Goal: Find specific page/section: Find specific page/section

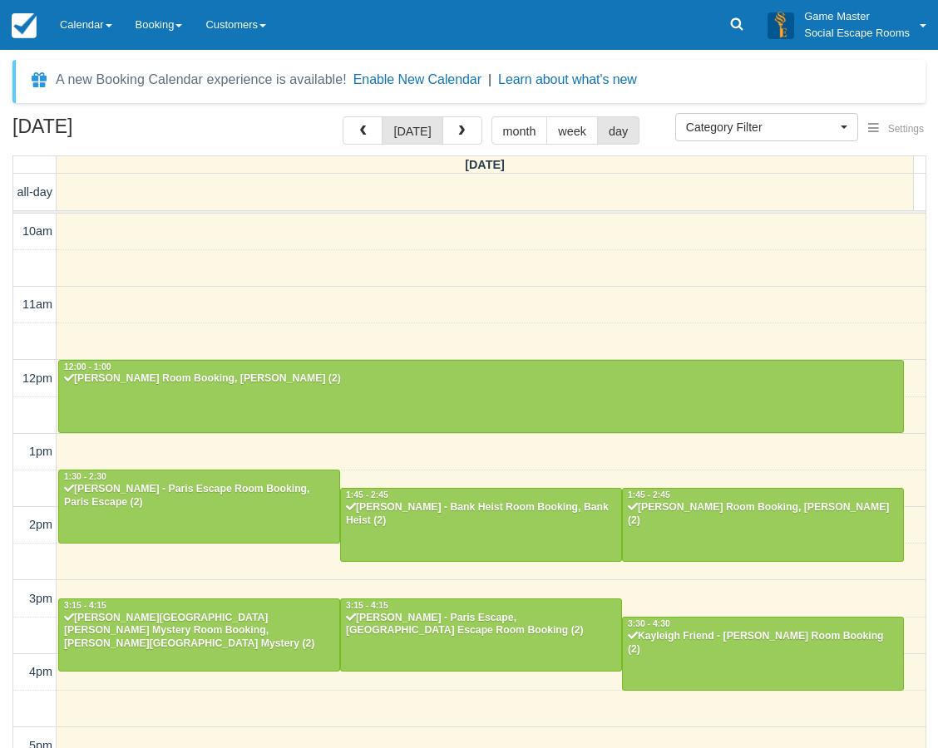
select select
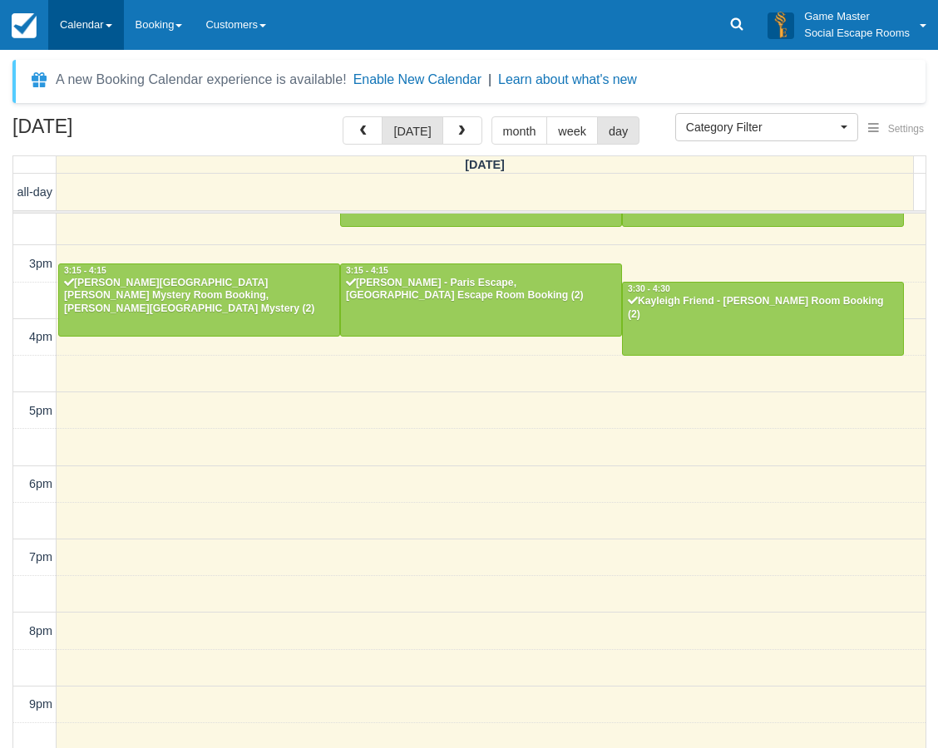
click at [84, 20] on link "Calendar" at bounding box center [86, 25] width 76 height 50
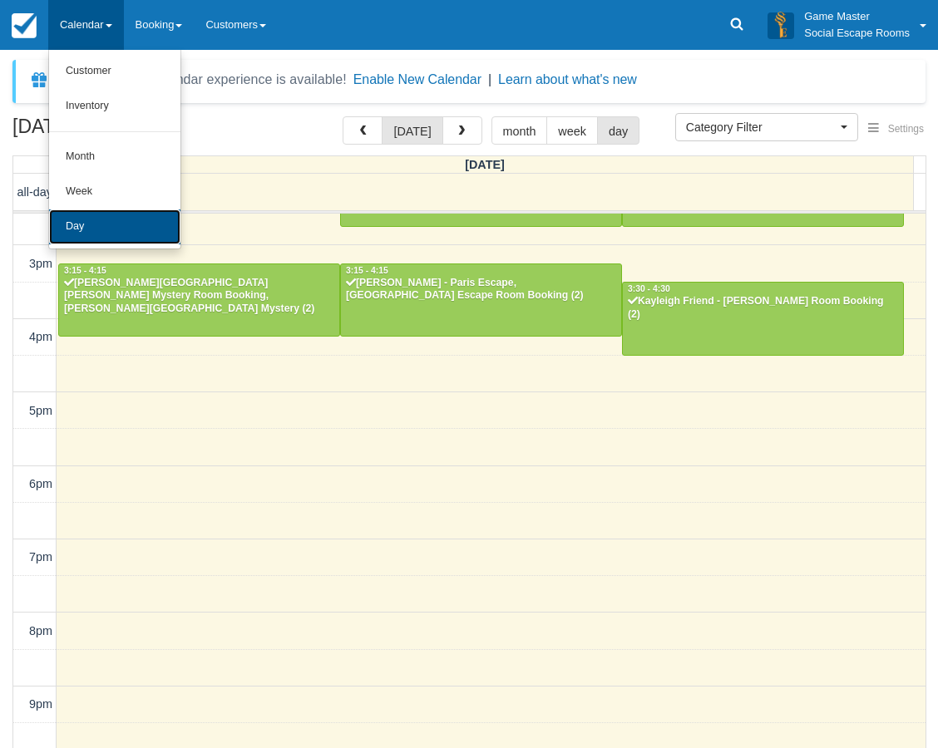
click at [105, 218] on link "Day" at bounding box center [114, 226] width 131 height 35
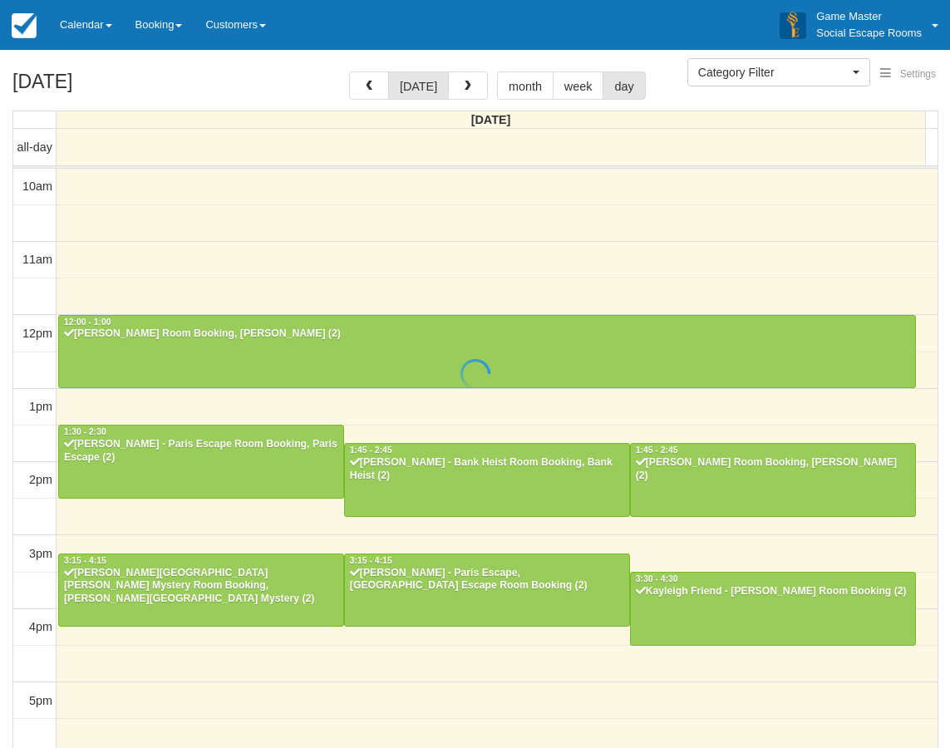
select select
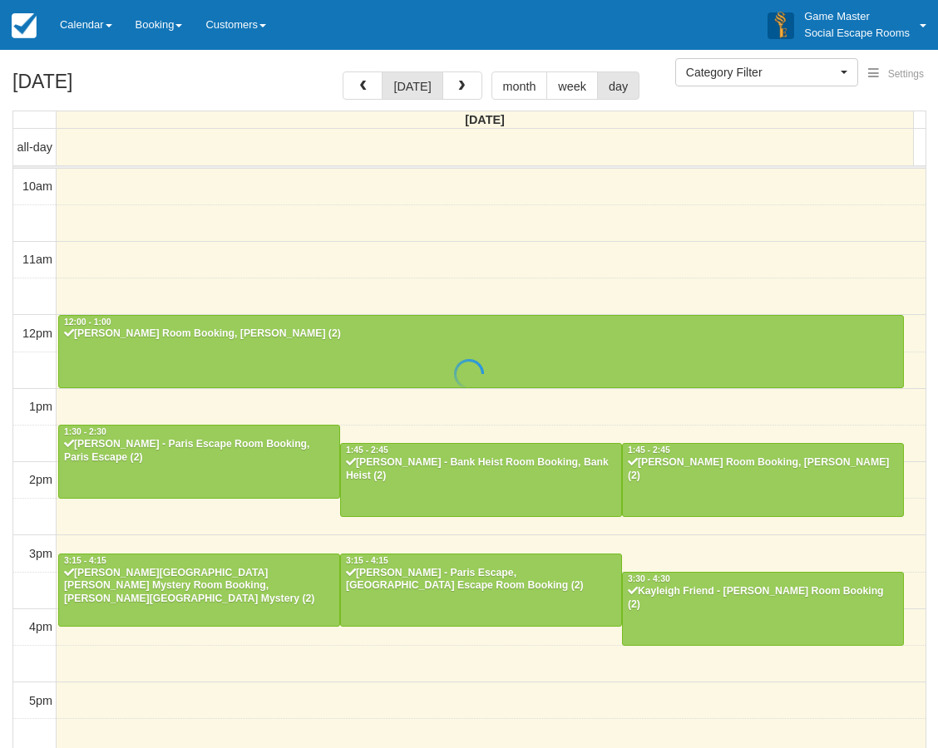
scroll to position [335, 0]
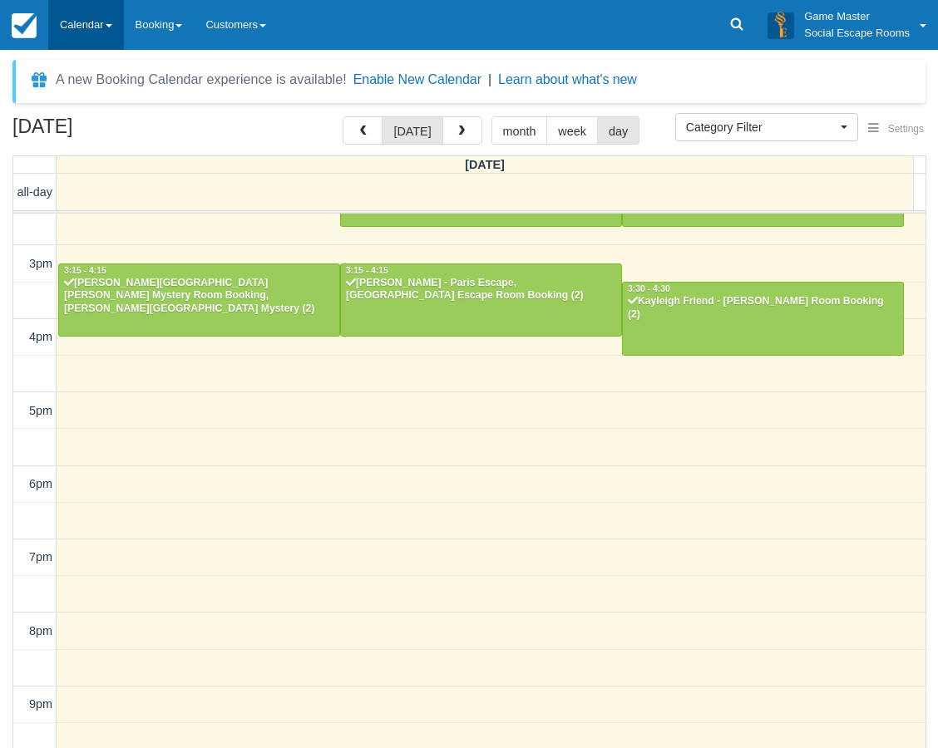
drag, startPoint x: 62, startPoint y: 31, endPoint x: 116, endPoint y: 152, distance: 132.8
click at [62, 31] on link "Calendar" at bounding box center [86, 25] width 76 height 50
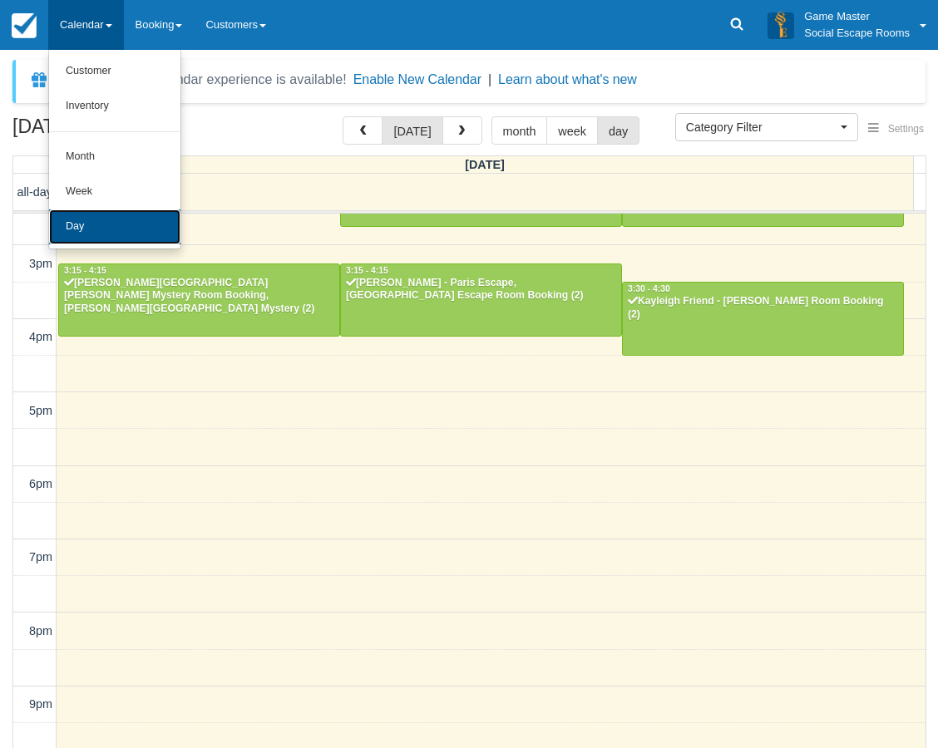
click at [115, 230] on link "Day" at bounding box center [114, 226] width 131 height 35
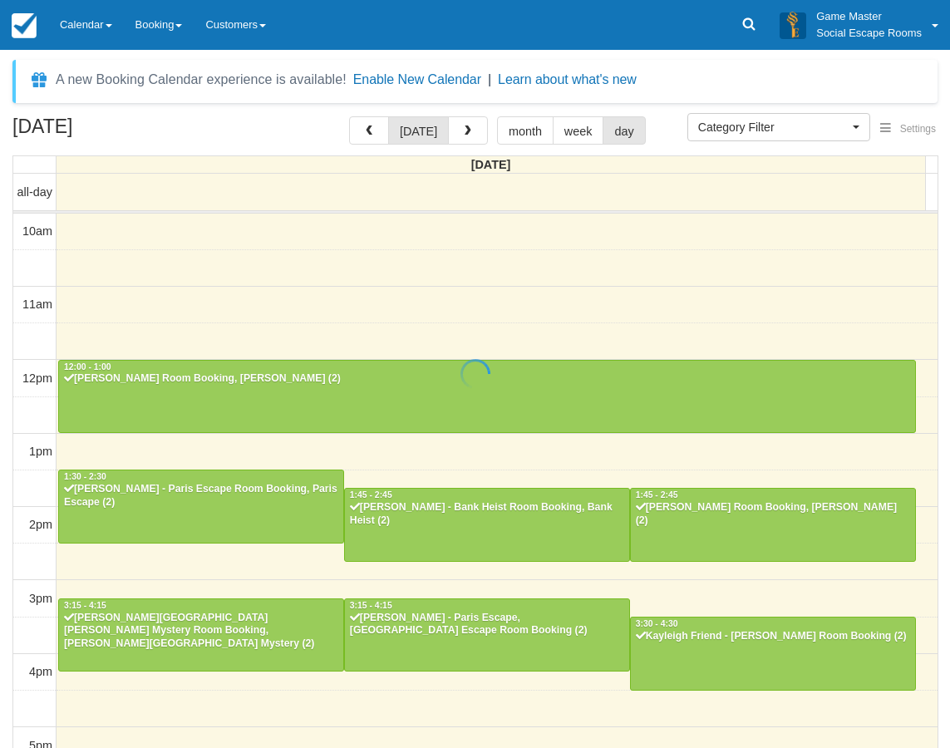
select select
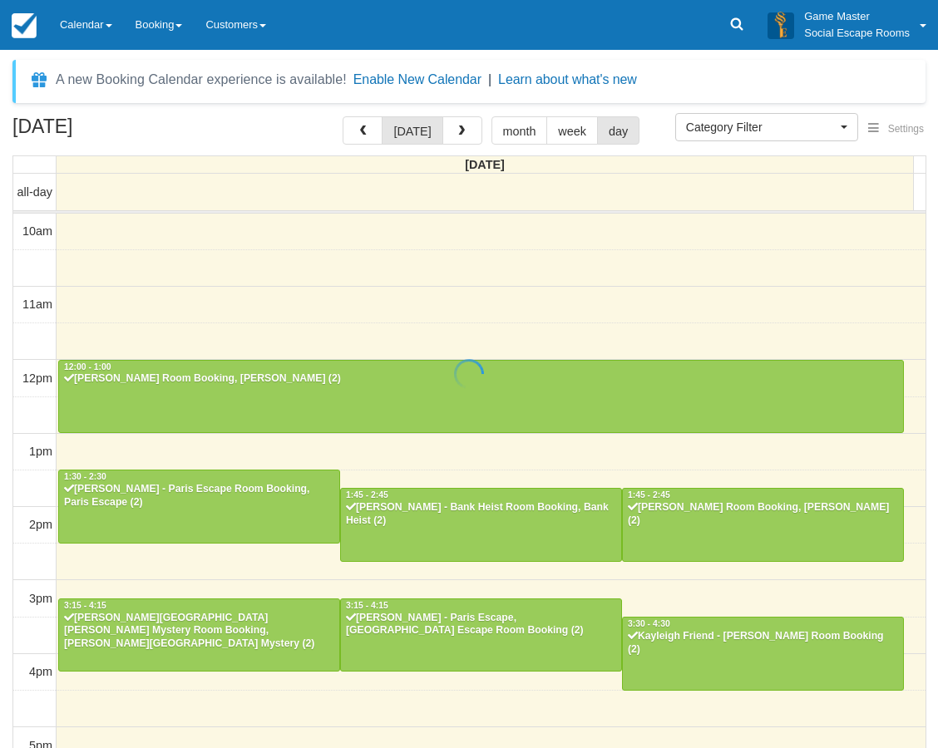
scroll to position [335, 0]
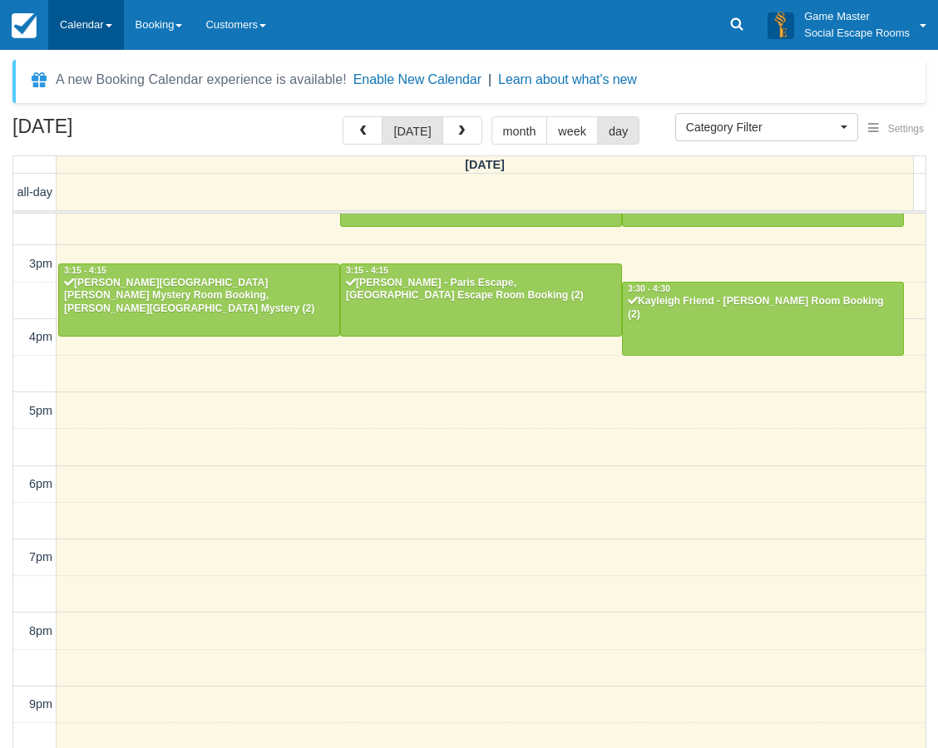
click at [96, 21] on link "Calendar" at bounding box center [86, 25] width 76 height 50
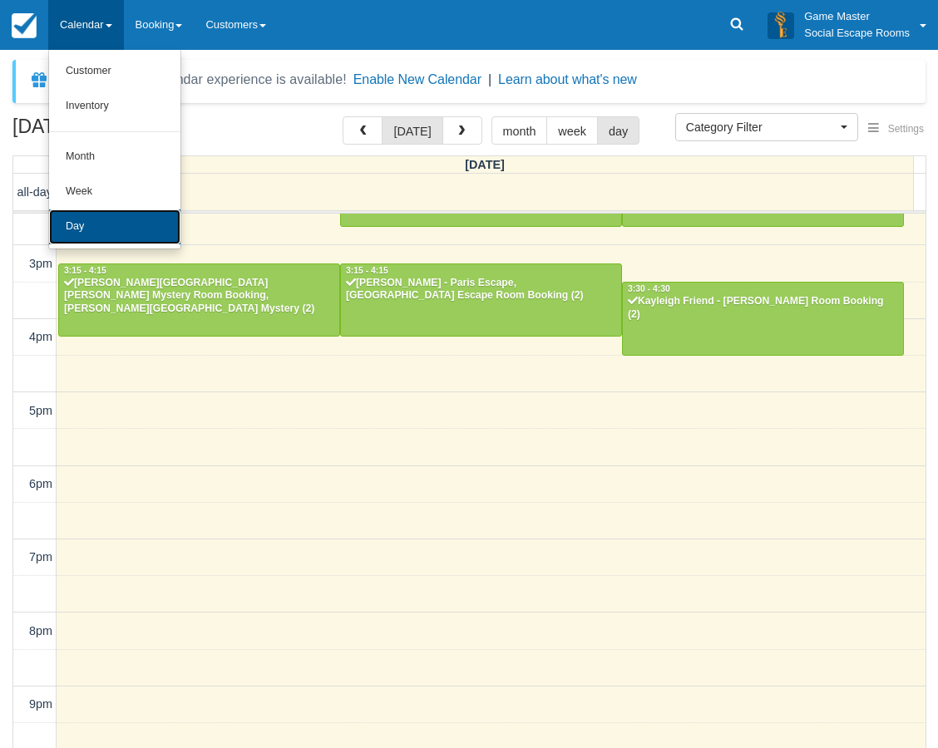
click at [136, 236] on link "Day" at bounding box center [114, 226] width 131 height 35
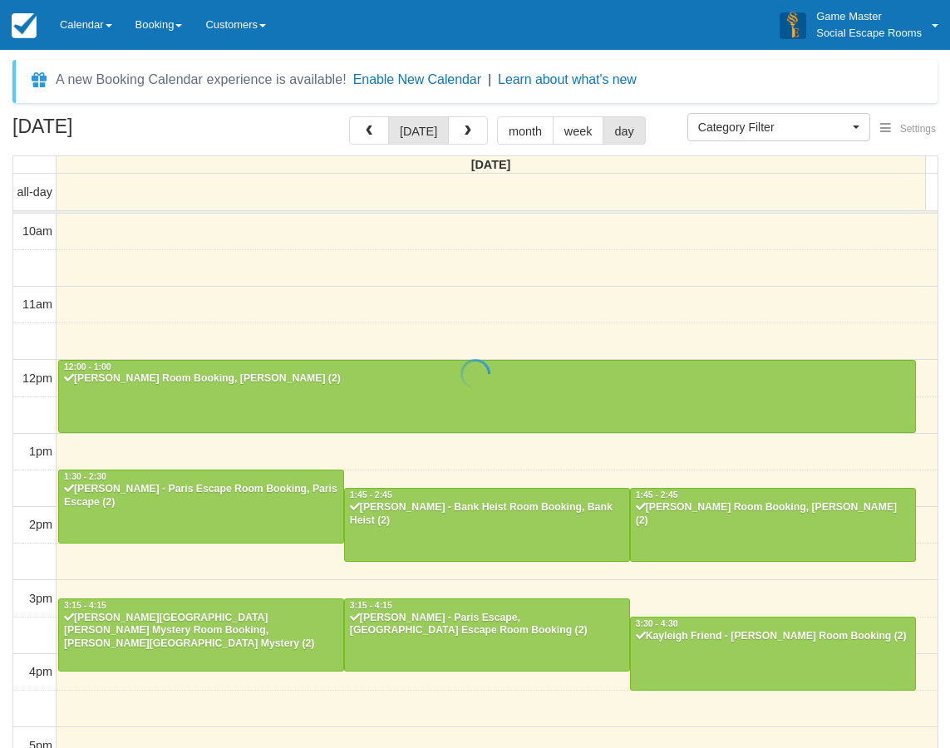
select select
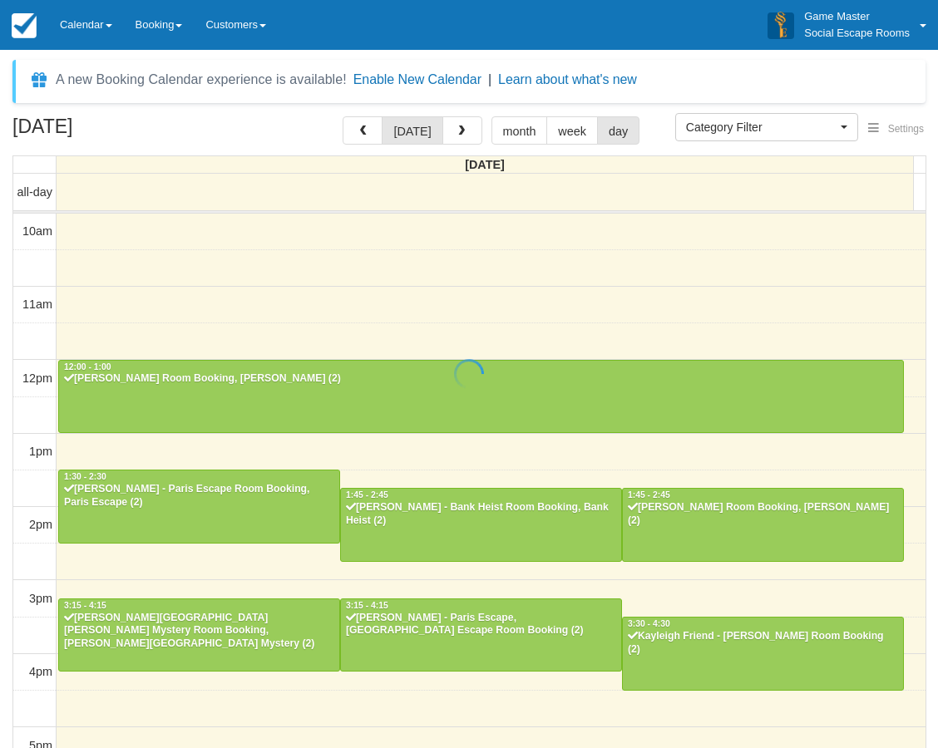
scroll to position [335, 0]
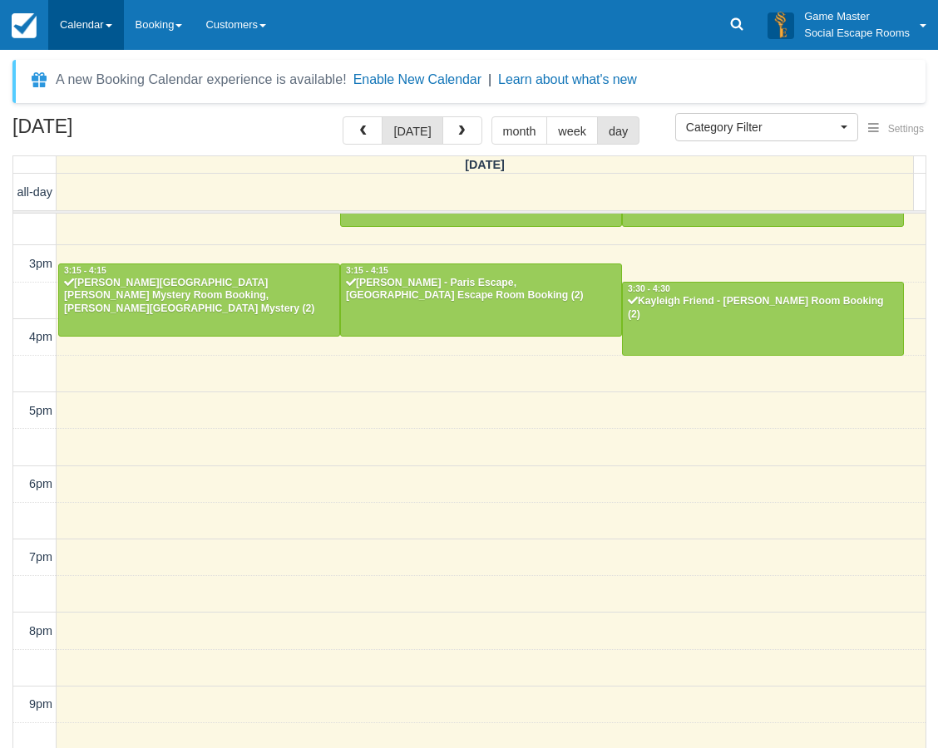
click at [83, 32] on link "Calendar" at bounding box center [86, 25] width 76 height 50
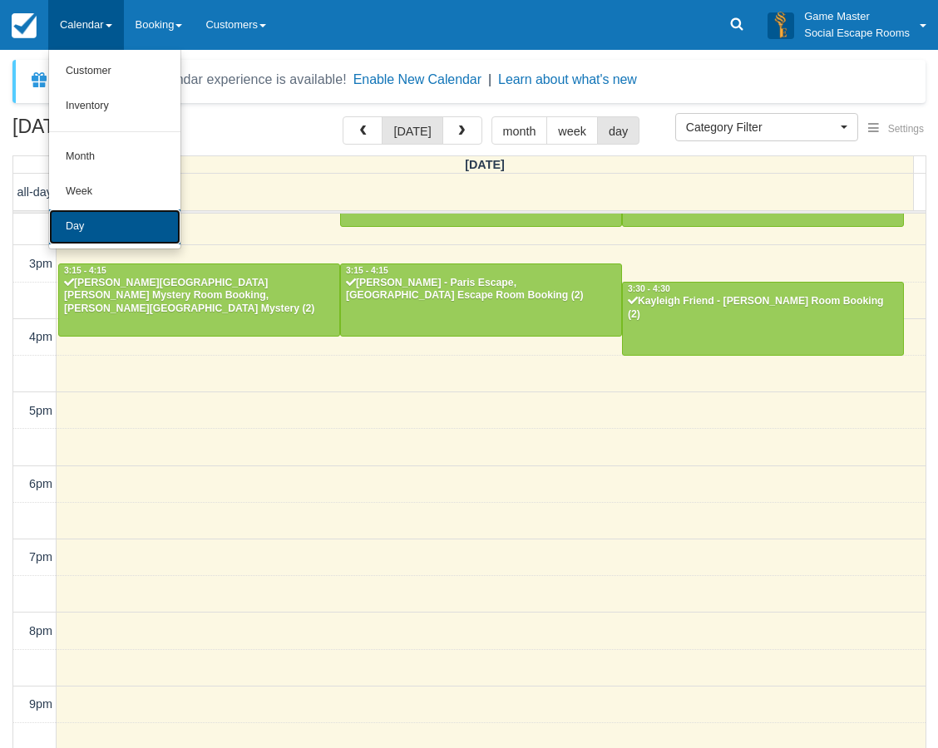
click at [105, 219] on link "Day" at bounding box center [114, 226] width 131 height 35
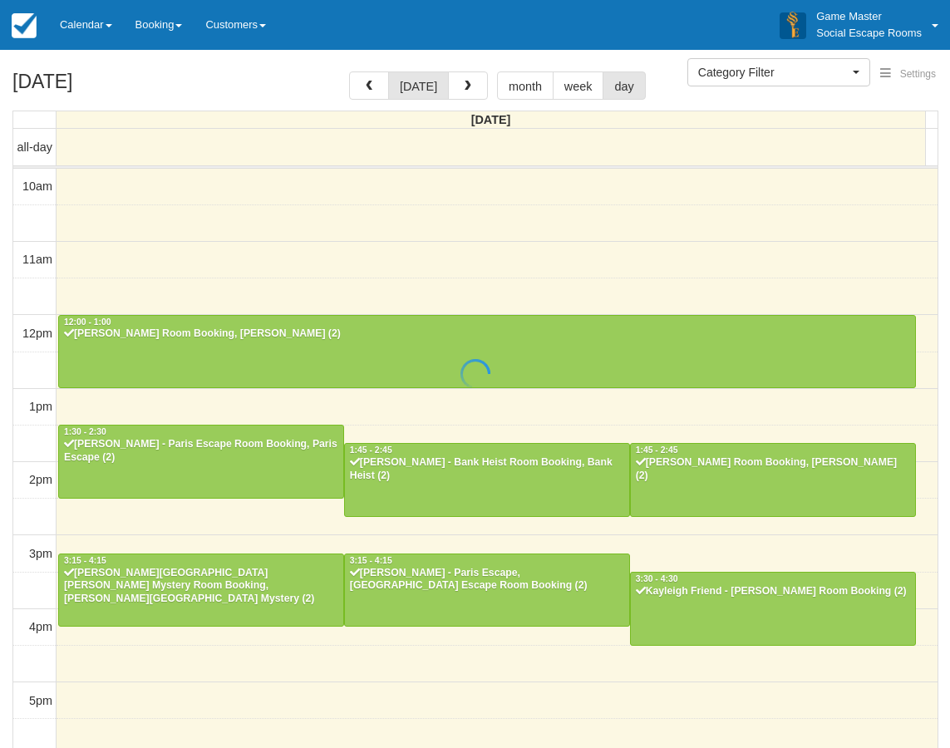
select select
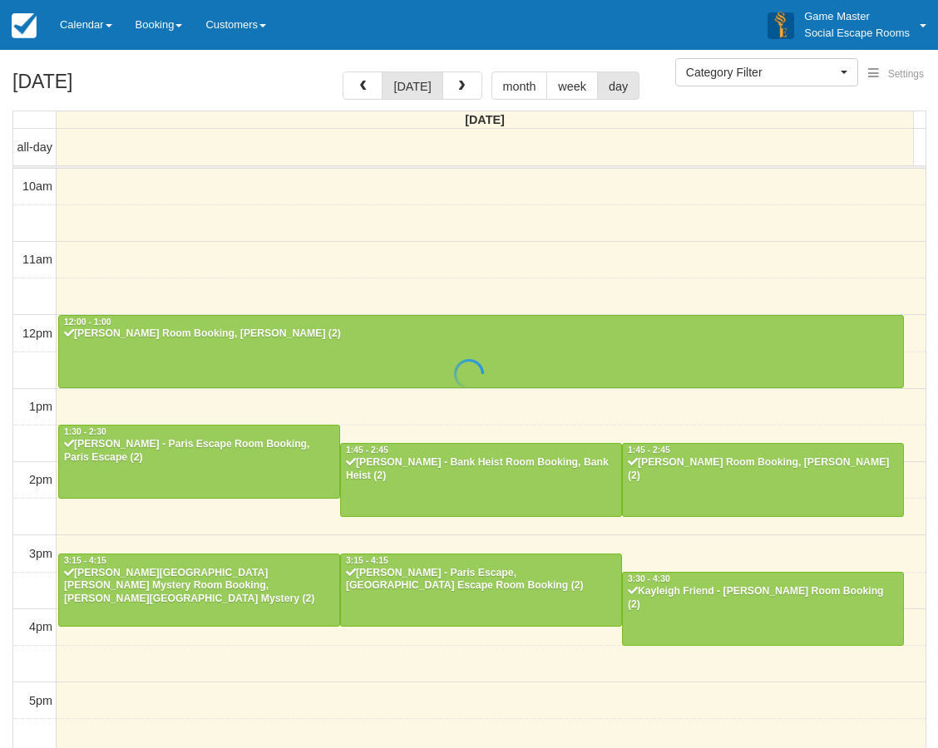
scroll to position [335, 0]
